Goal: Book appointment/travel/reservation

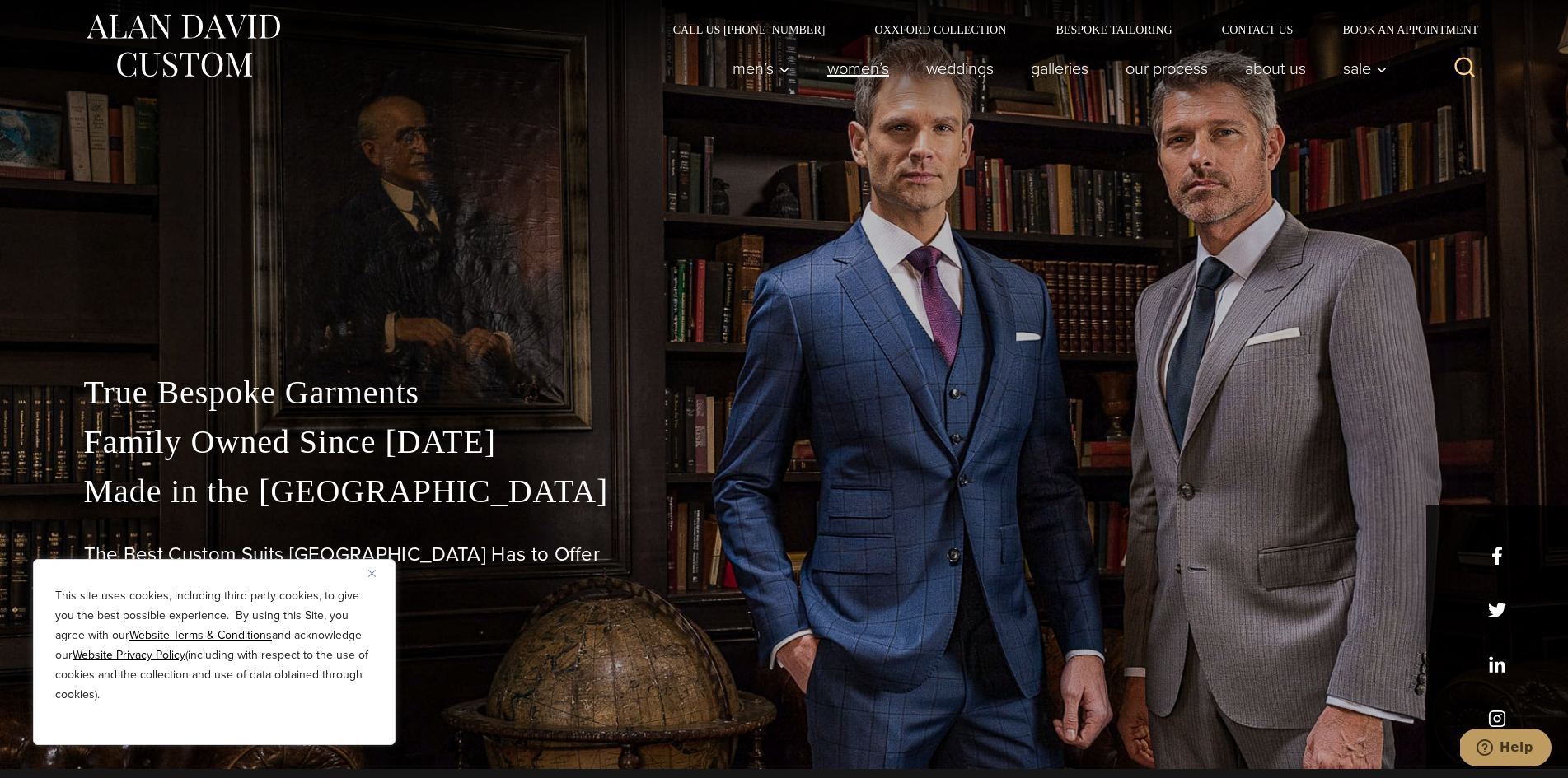
scroll to position [33, 0]
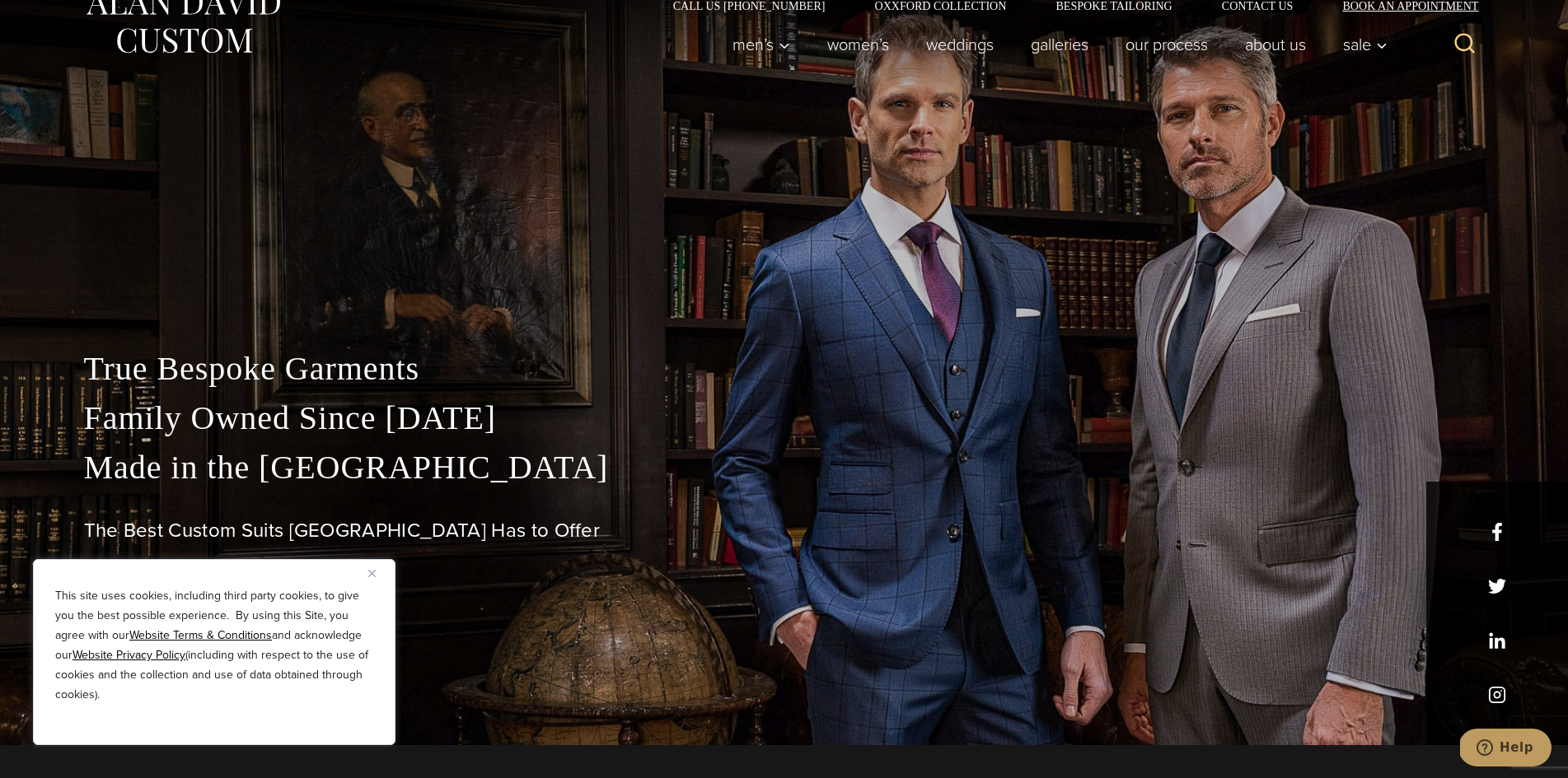
click at [1338, 4] on link "Book an Appointment" at bounding box center [1400, 5] width 166 height 11
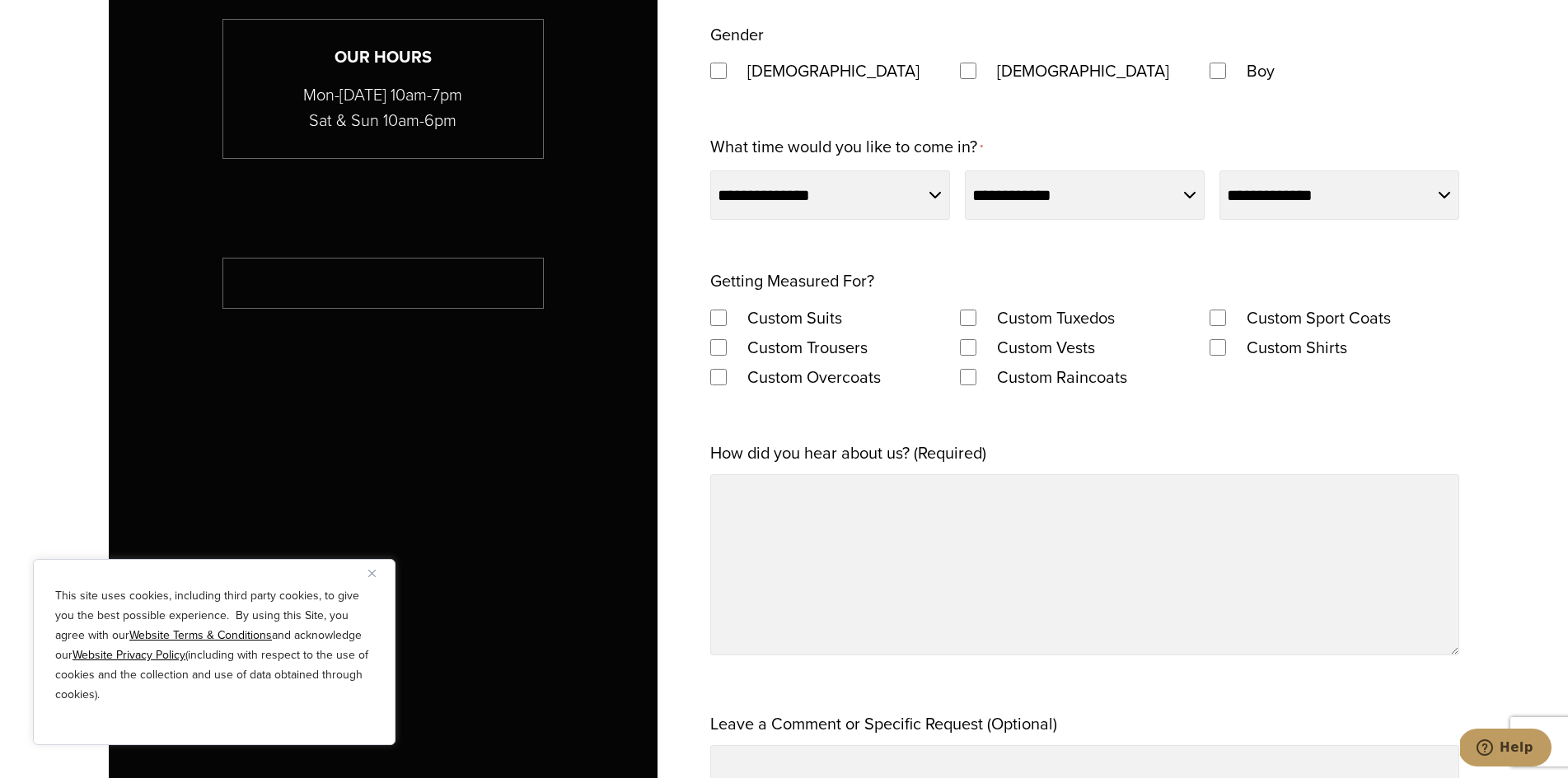
scroll to position [1329, 0]
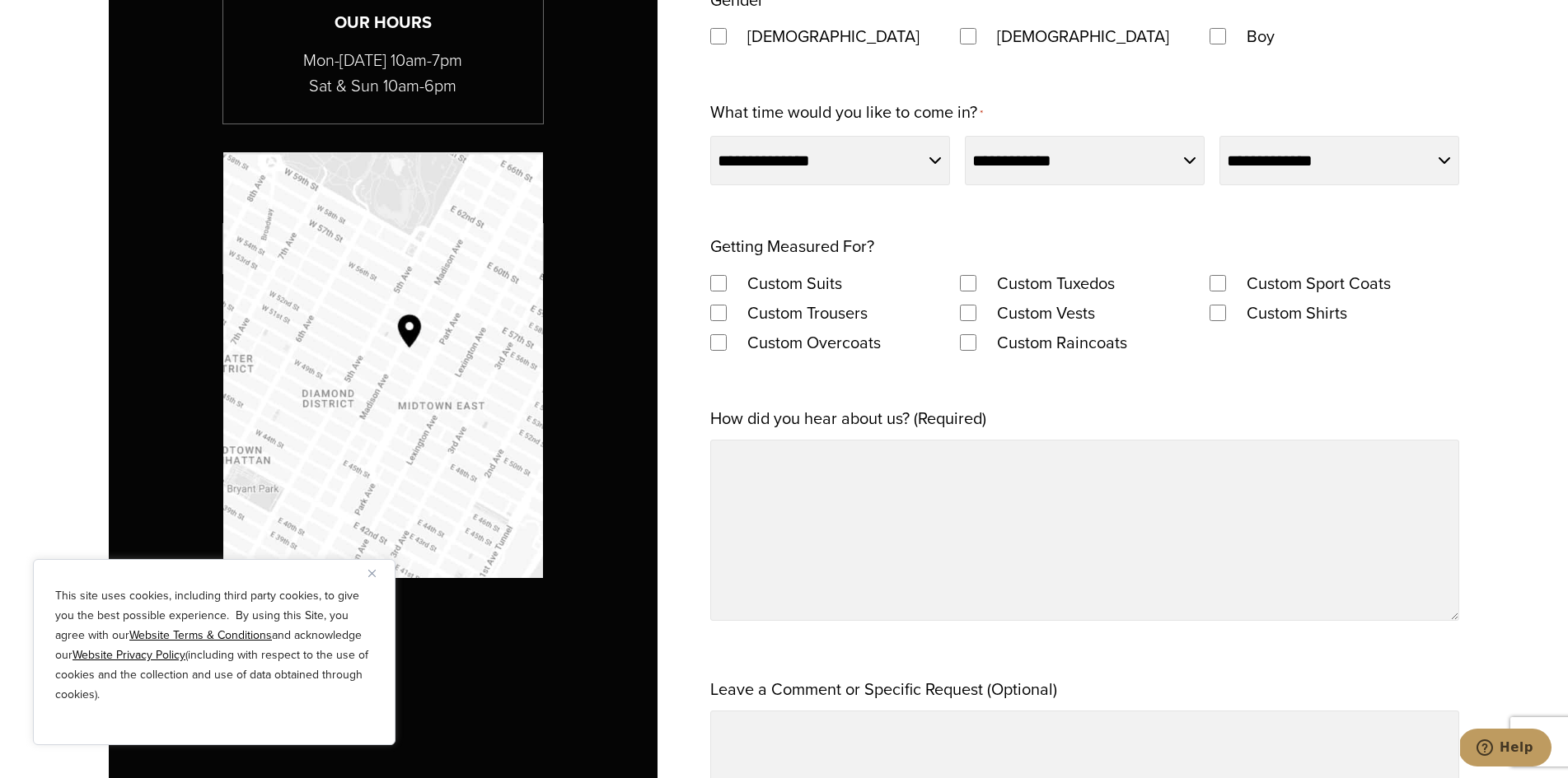
click at [112, 651] on u "Website Privacy Policy" at bounding box center [128, 655] width 113 height 17
